Goal: Transaction & Acquisition: Book appointment/travel/reservation

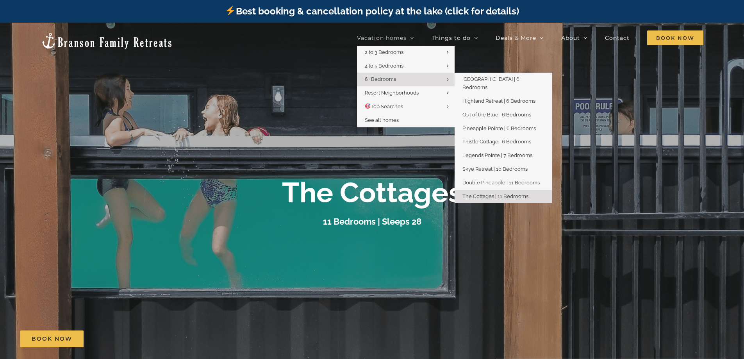
click at [400, 80] on link "6+ Bedrooms" at bounding box center [406, 80] width 98 height 14
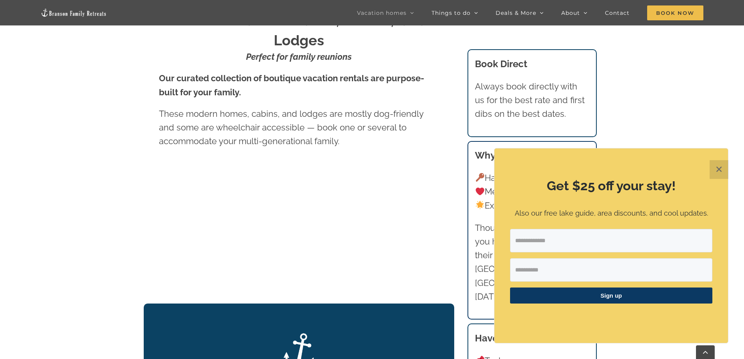
scroll to position [496, 0]
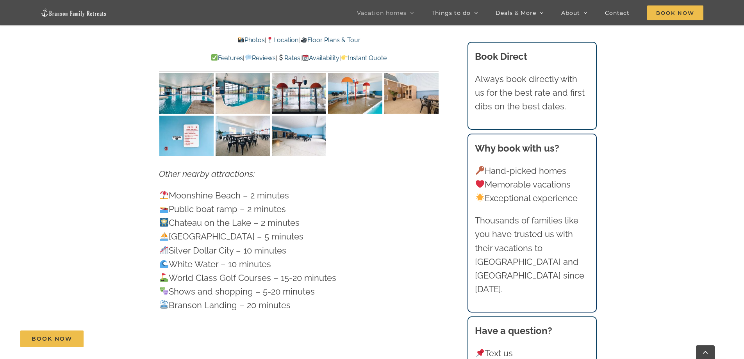
scroll to position [2343, 0]
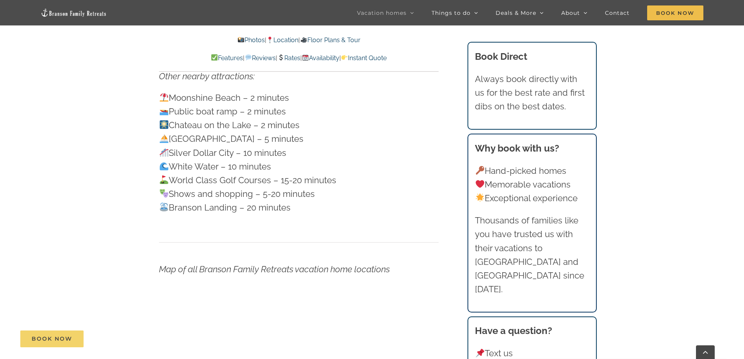
click at [46, 338] on span "Book Now" at bounding box center [52, 338] width 41 height 7
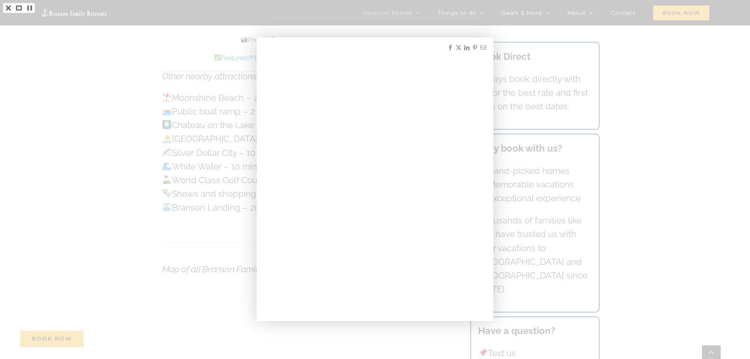
click at [146, 113] on div at bounding box center [375, 179] width 750 height 359
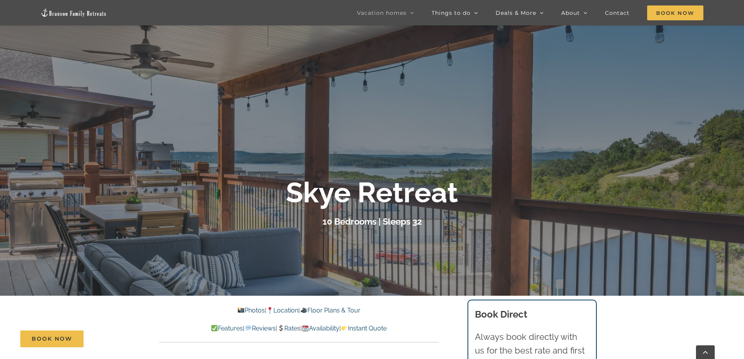
scroll to position [55, 0]
